Goal: Information Seeking & Learning: Learn about a topic

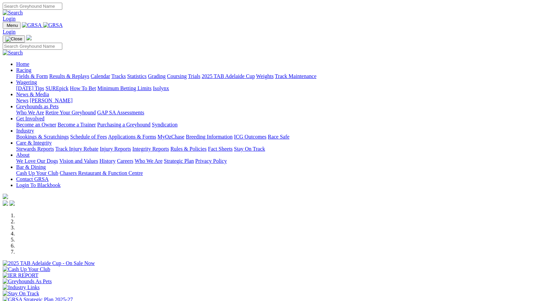
scroll to position [199, 0]
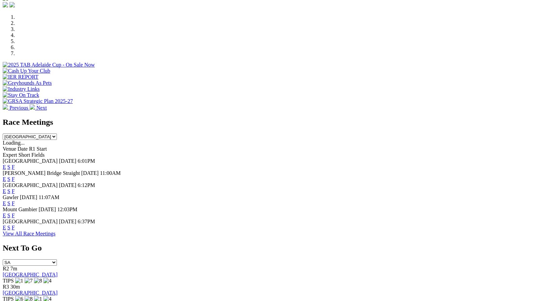
click at [15, 164] on link "F" at bounding box center [13, 167] width 3 height 6
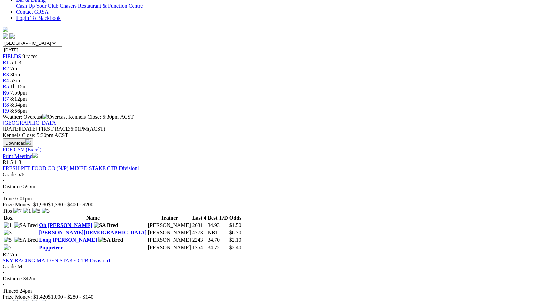
scroll to position [177, 0]
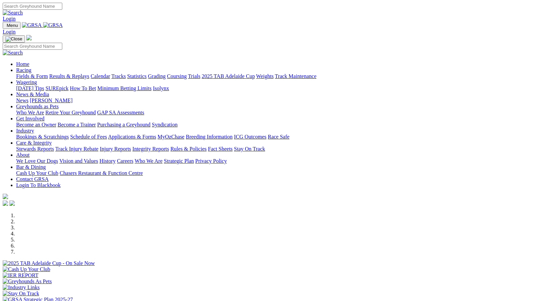
scroll to position [199, 0]
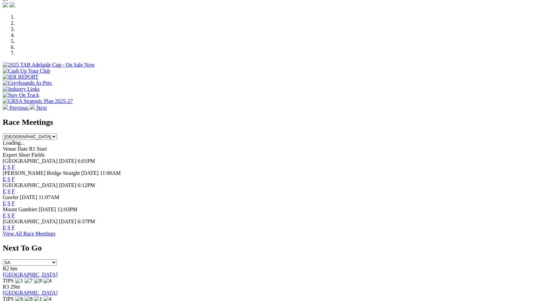
click at [15, 176] on link "F" at bounding box center [13, 179] width 3 height 6
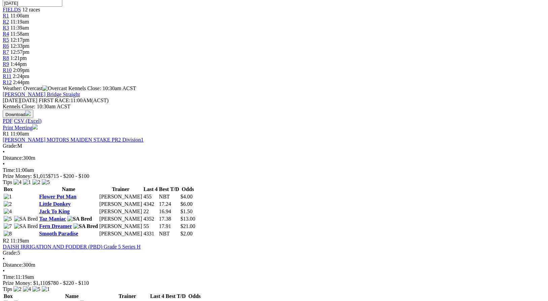
scroll to position [227, 0]
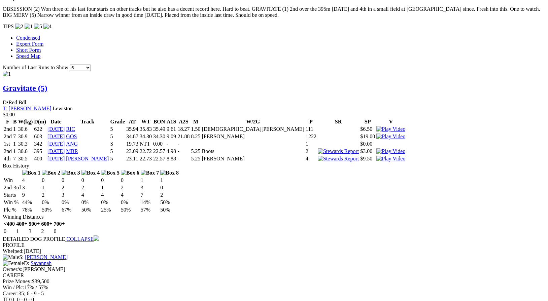
scroll to position [571, 0]
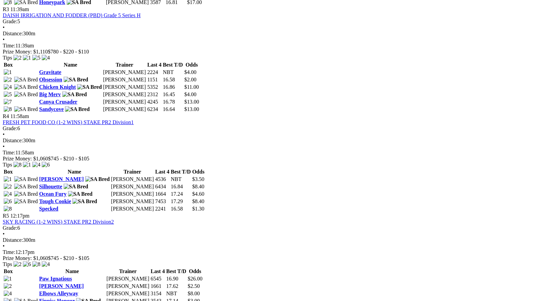
scroll to position [566, 0]
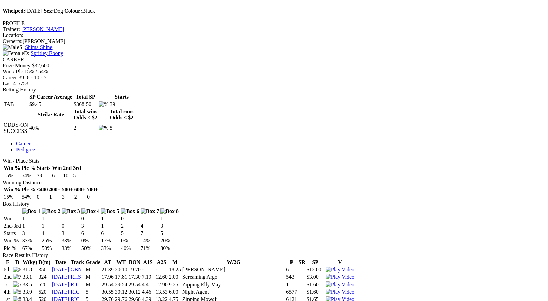
scroll to position [239, 0]
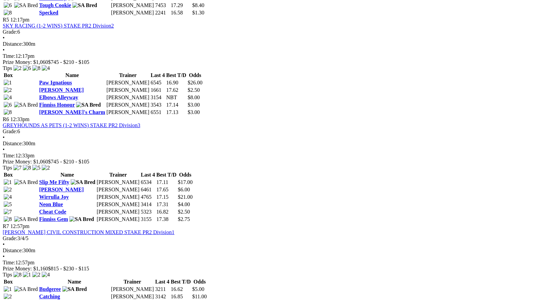
scroll to position [759, 0]
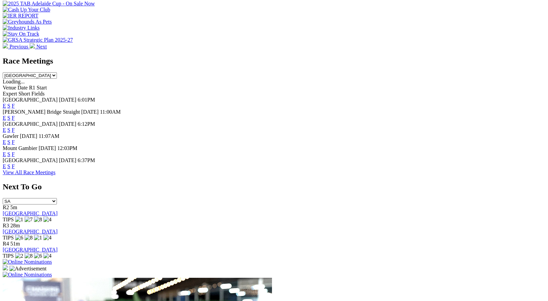
scroll to position [263, 0]
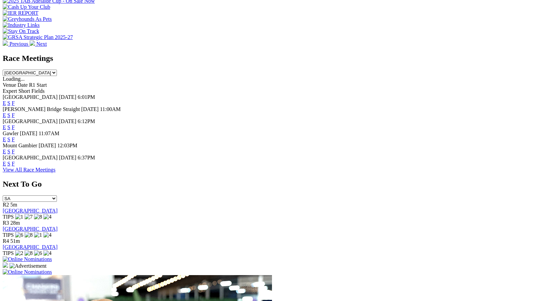
click at [15, 167] on link "F" at bounding box center [13, 164] width 3 height 6
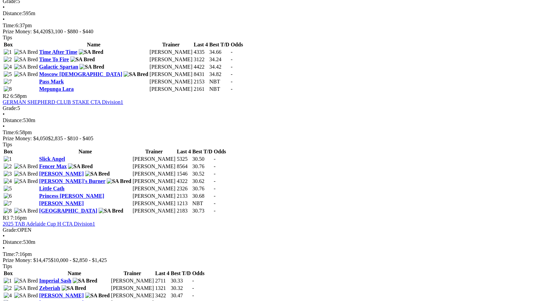
scroll to position [373, 0]
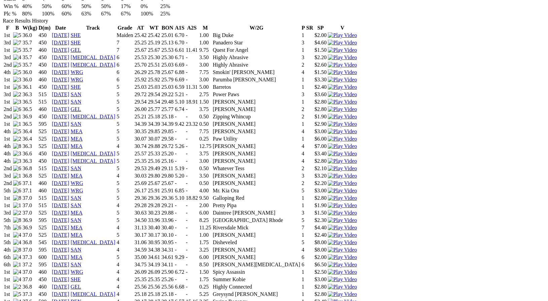
scroll to position [474, 0]
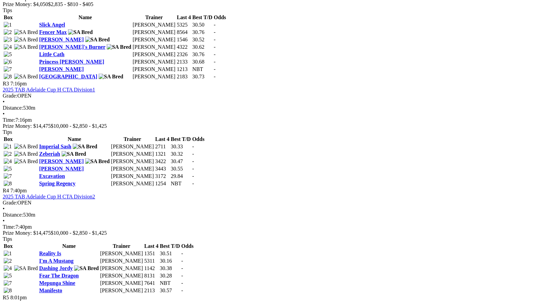
scroll to position [506, 0]
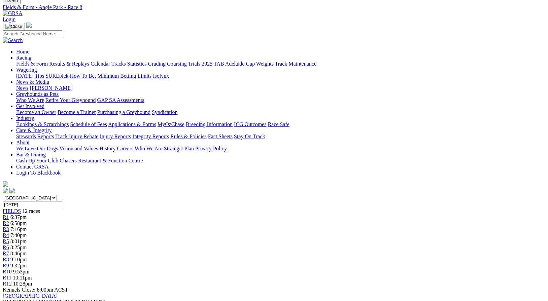
scroll to position [23, 0]
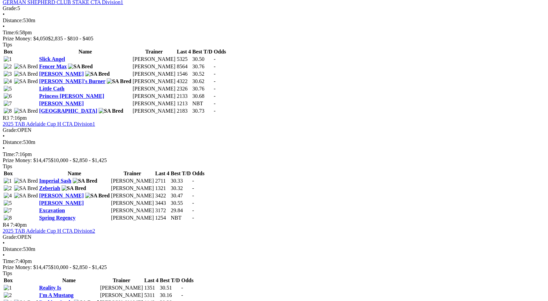
scroll to position [528, 0]
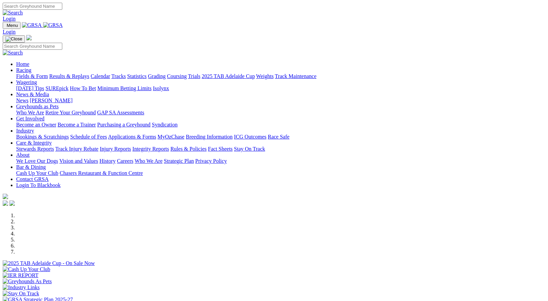
scroll to position [263, 0]
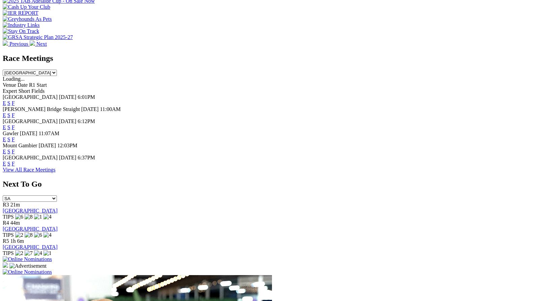
click at [15, 149] on link "F" at bounding box center [13, 152] width 3 height 6
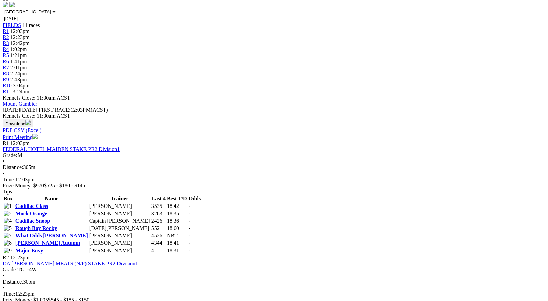
scroll to position [213, 0]
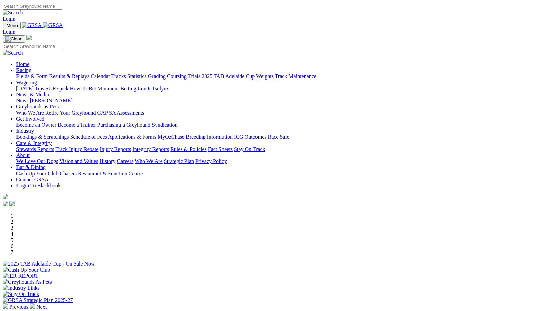
scroll to position [2, 0]
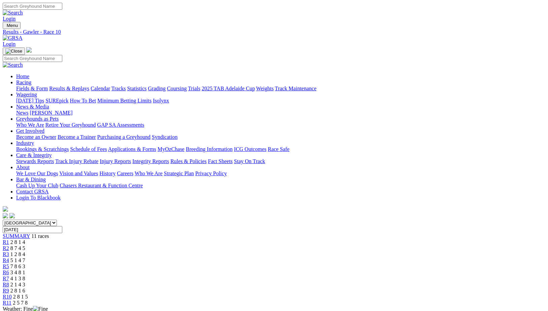
click at [468, 300] on div "R11 2 5 7 8" at bounding box center [274, 303] width 543 height 6
click at [9, 288] on span "R9" at bounding box center [6, 291] width 6 height 6
click at [367, 281] on div "R8 2 1 4 3" at bounding box center [274, 284] width 543 height 6
click at [333, 275] on div "R7 4 1 3 8" at bounding box center [274, 278] width 543 height 6
click at [9, 269] on span "R6" at bounding box center [6, 272] width 6 height 6
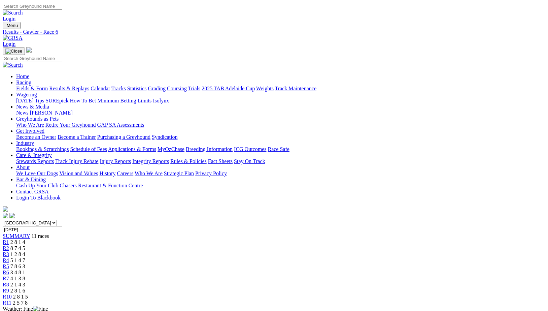
click at [25, 263] on span "7 8 6 3" at bounding box center [17, 266] width 15 height 6
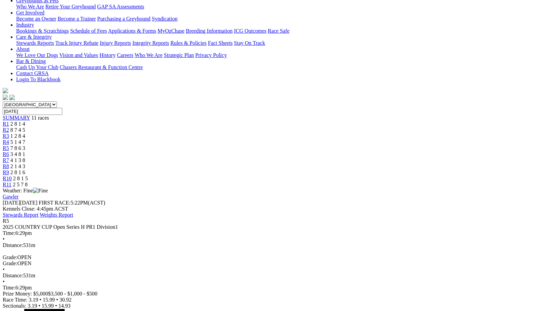
scroll to position [119, 0]
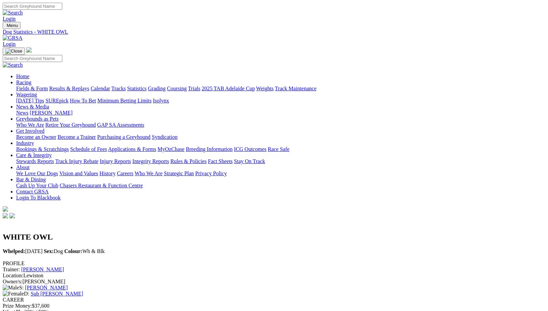
click at [83, 291] on link "Sub [PERSON_NAME]" at bounding box center [57, 294] width 53 height 6
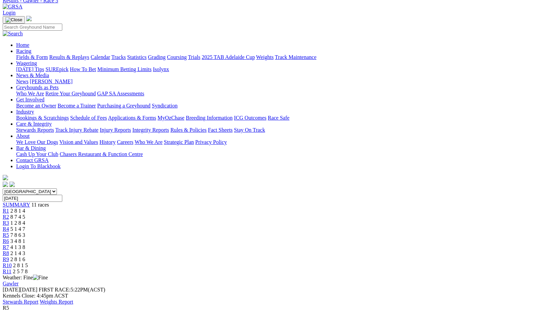
scroll to position [26, 0]
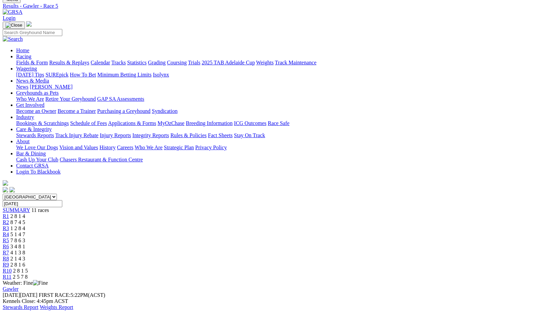
click at [9, 243] on span "R6" at bounding box center [6, 246] width 6 height 6
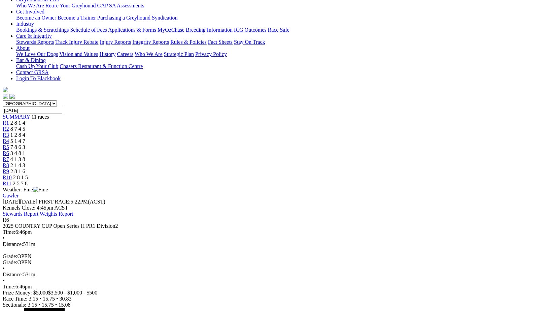
scroll to position [125, 0]
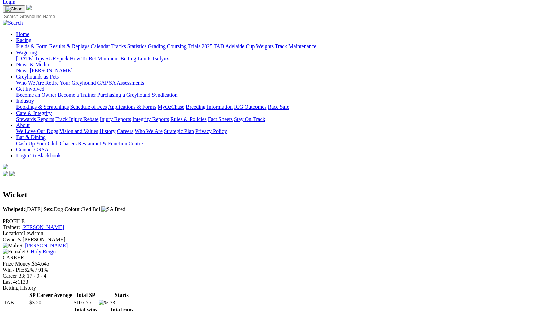
scroll to position [42, 0]
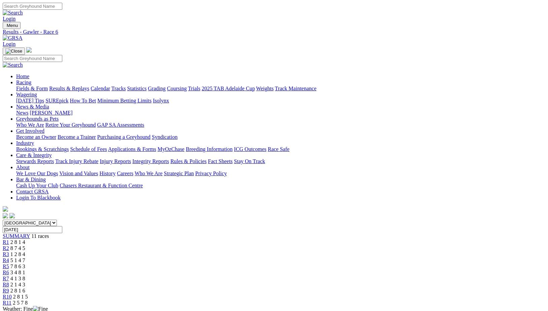
scroll to position [125, 0]
